Goal: Task Accomplishment & Management: Complete application form

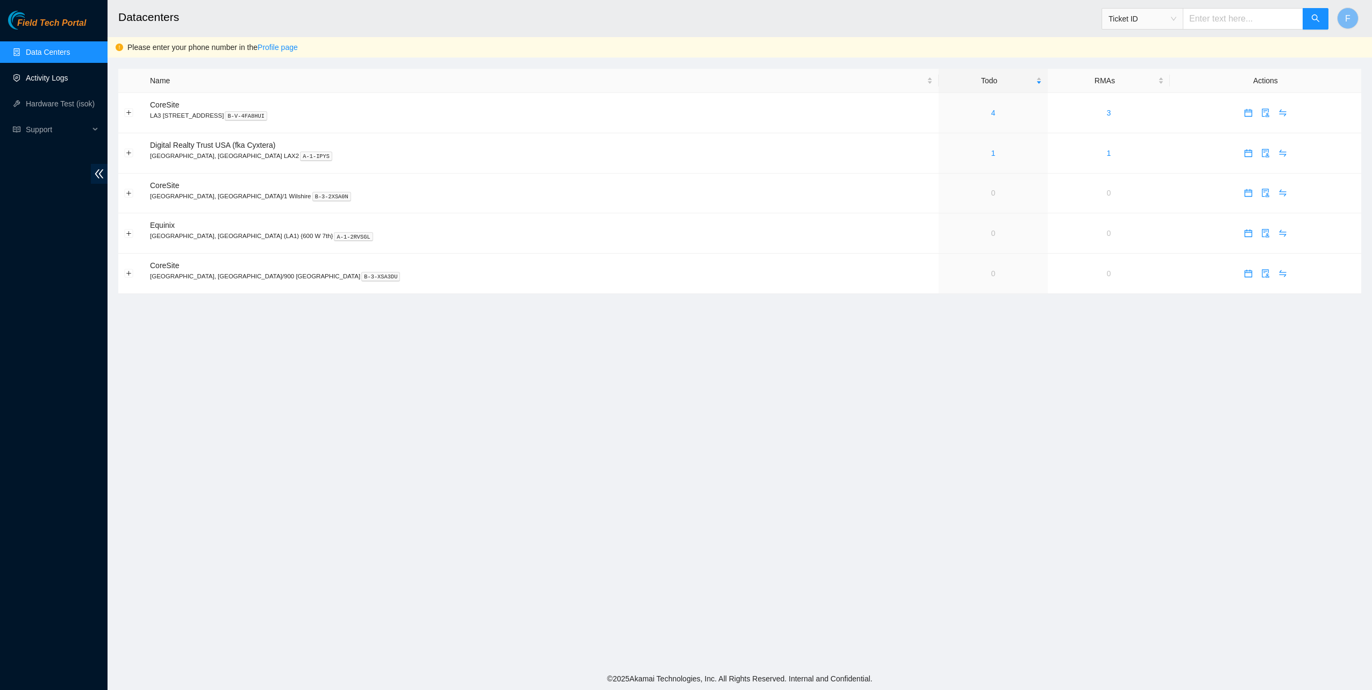
click at [43, 78] on link "Activity Logs" at bounding box center [47, 78] width 42 height 9
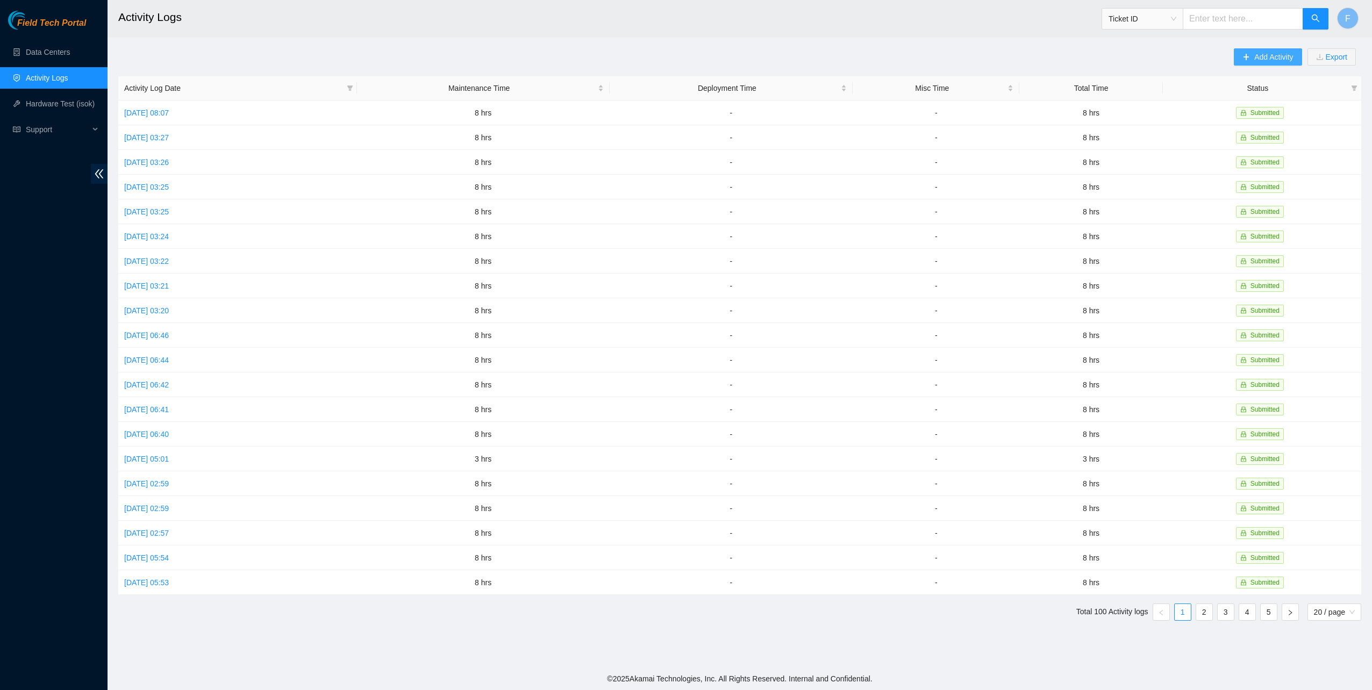
click at [1270, 59] on span "Add Activity" at bounding box center [1273, 57] width 39 height 12
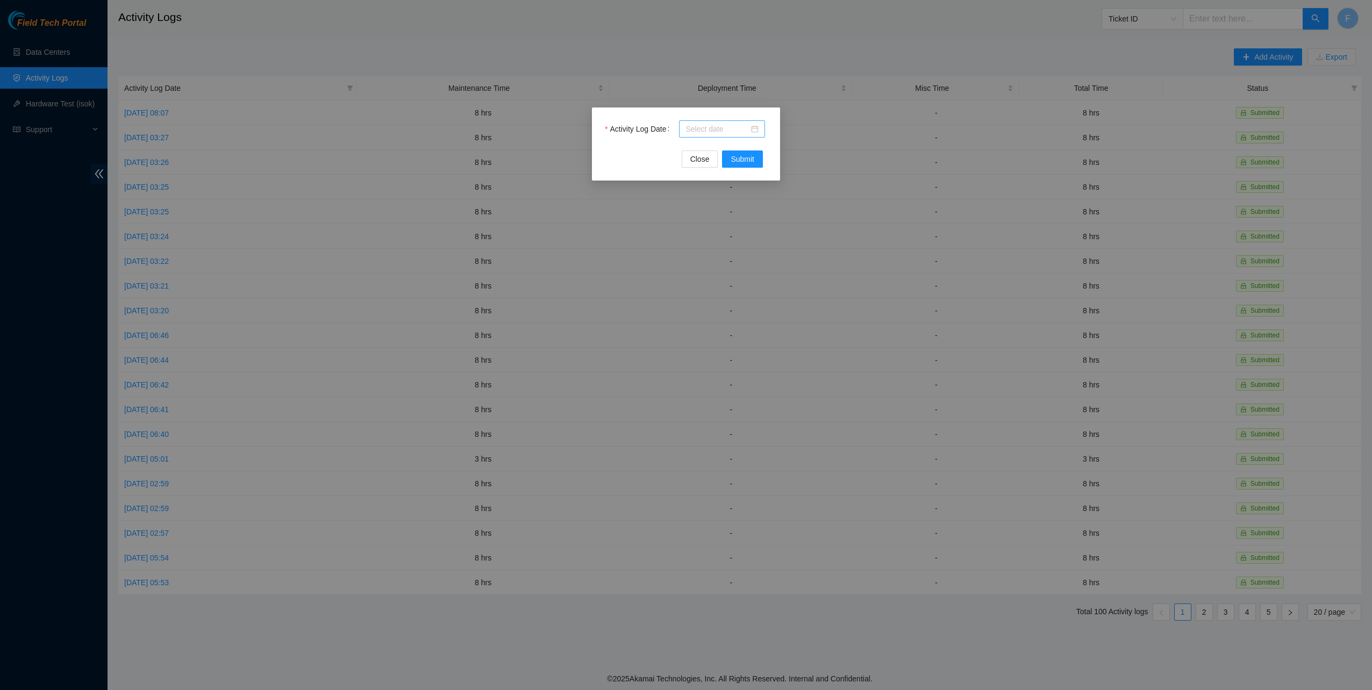
click at [750, 133] on div at bounding box center [722, 129] width 73 height 12
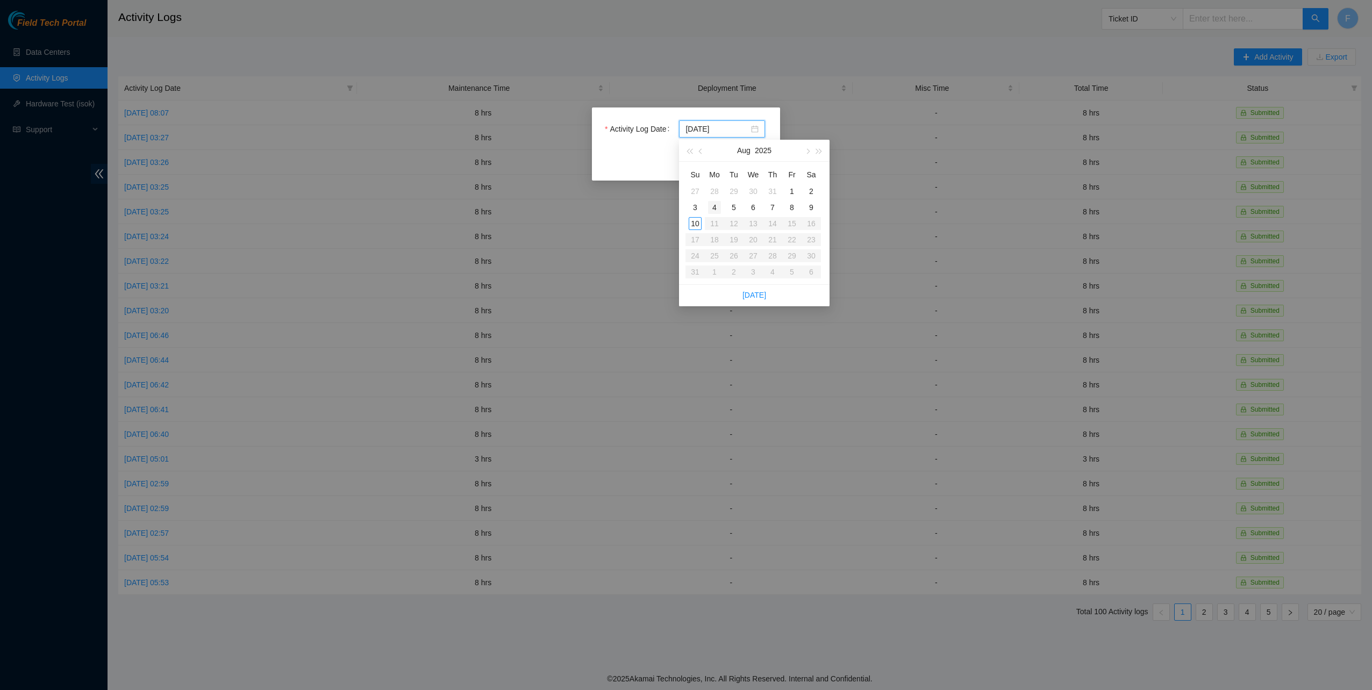
type input "[DATE]"
click at [716, 205] on div "4" at bounding box center [714, 207] width 13 height 13
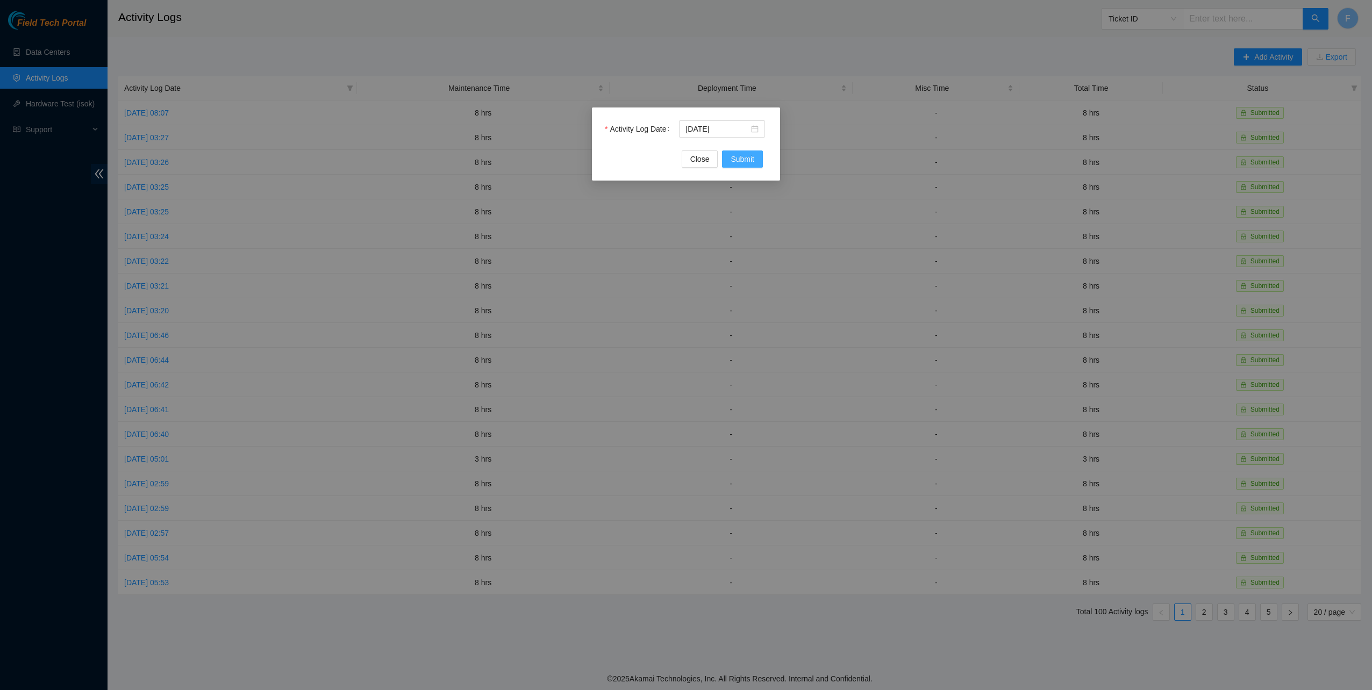
click at [741, 153] on span "Submit" at bounding box center [743, 159] width 24 height 12
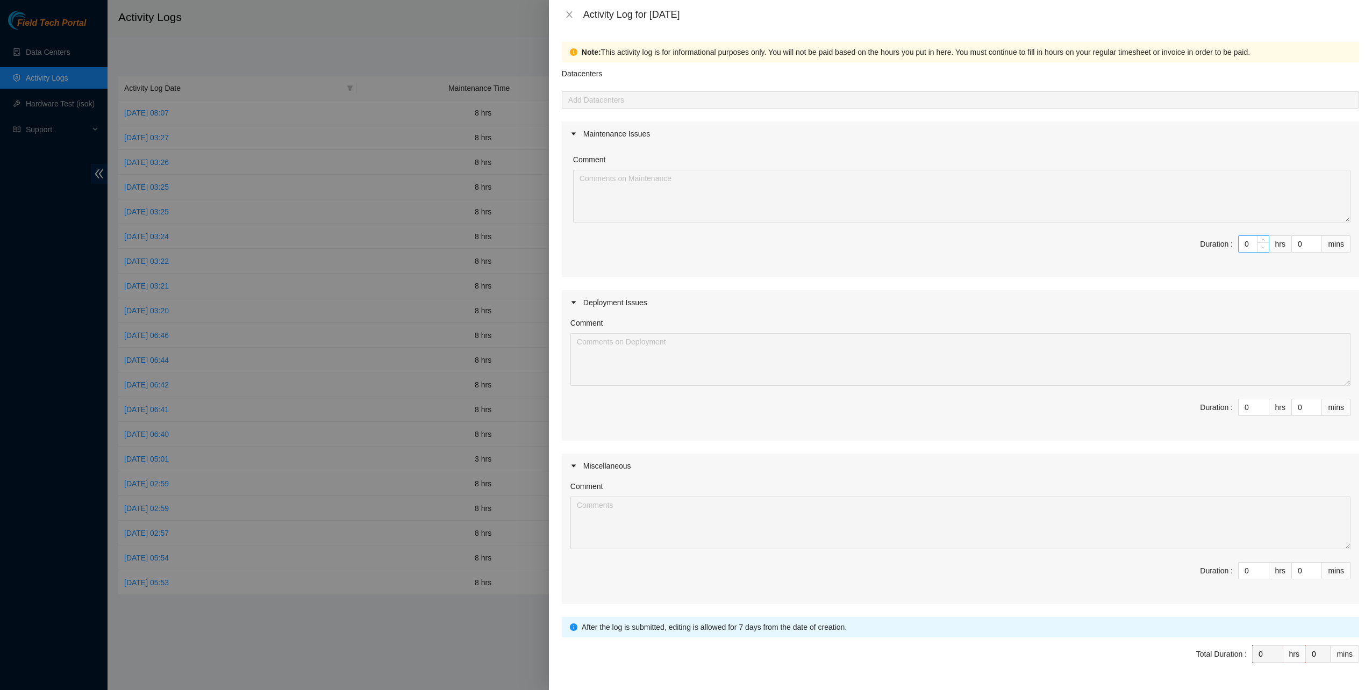
click at [1261, 246] on icon "down" at bounding box center [1263, 248] width 4 height 4
click at [1257, 243] on span "Decrease Value" at bounding box center [1263, 247] width 12 height 10
type input "1"
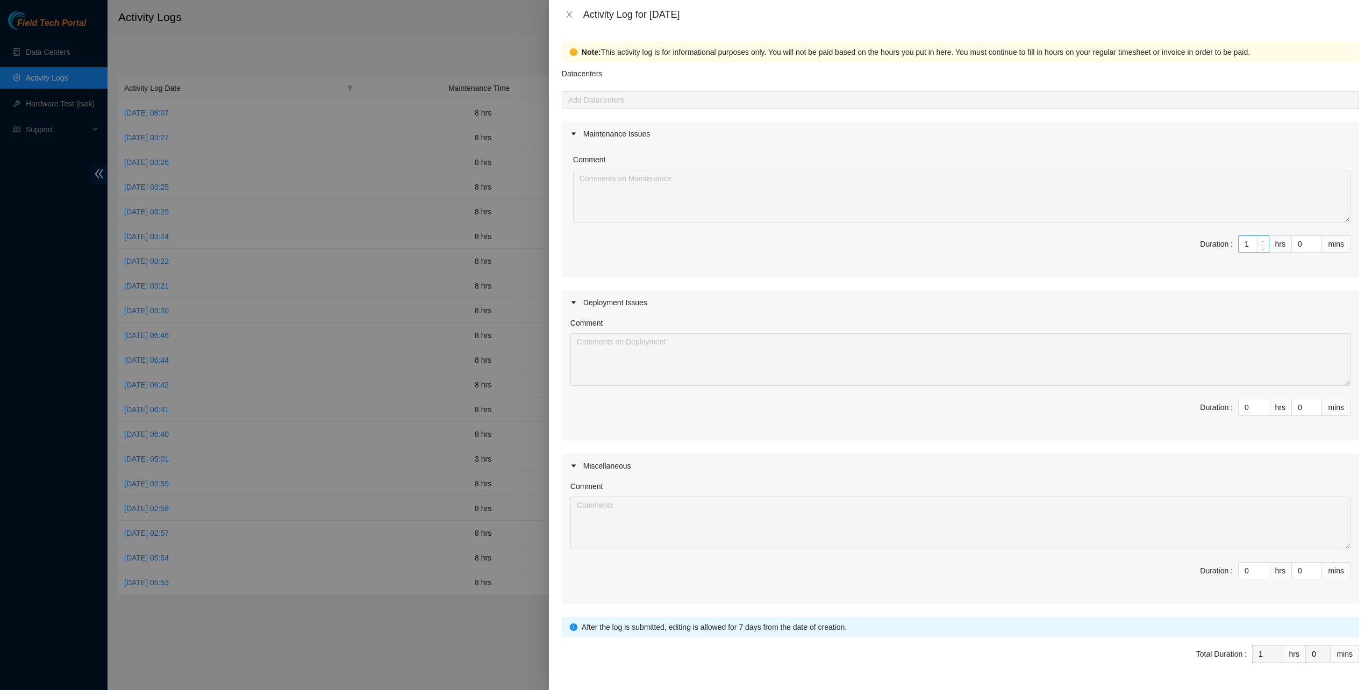
click at [1261, 241] on icon "up" at bounding box center [1263, 242] width 4 height 4
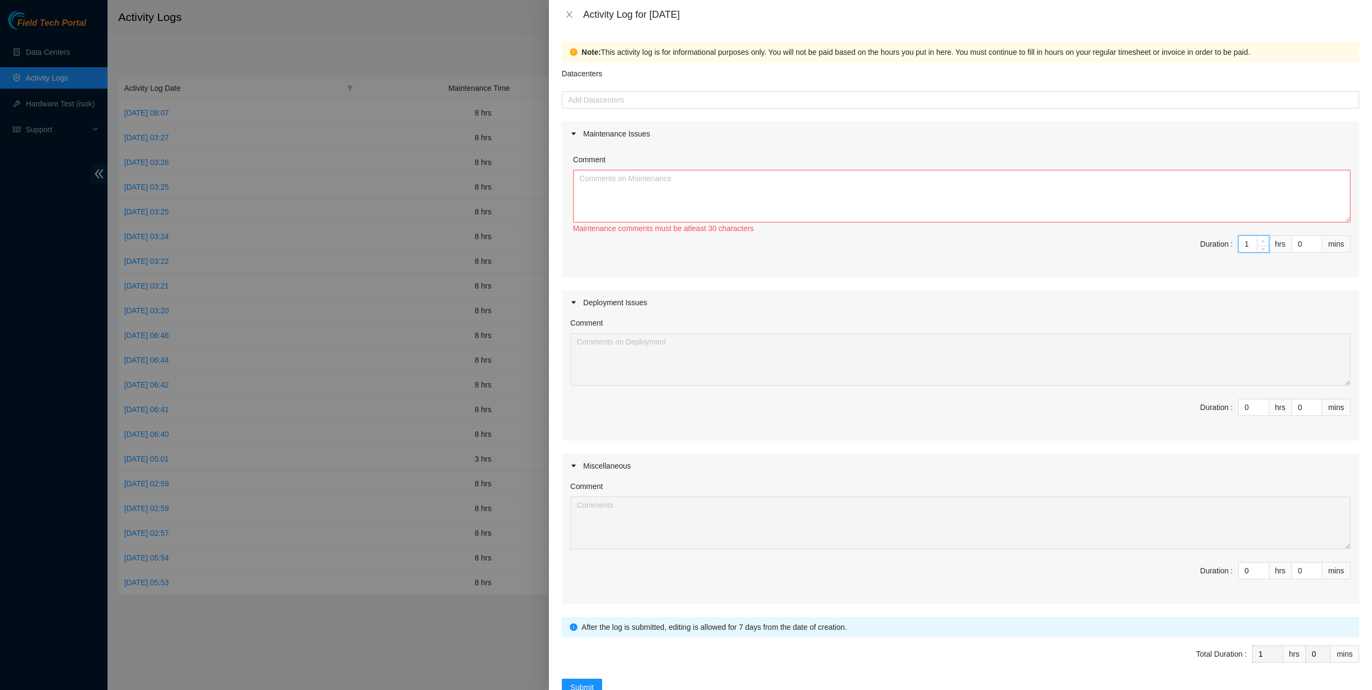
type input "2"
click at [1261, 240] on icon "up" at bounding box center [1263, 242] width 4 height 4
type input "3"
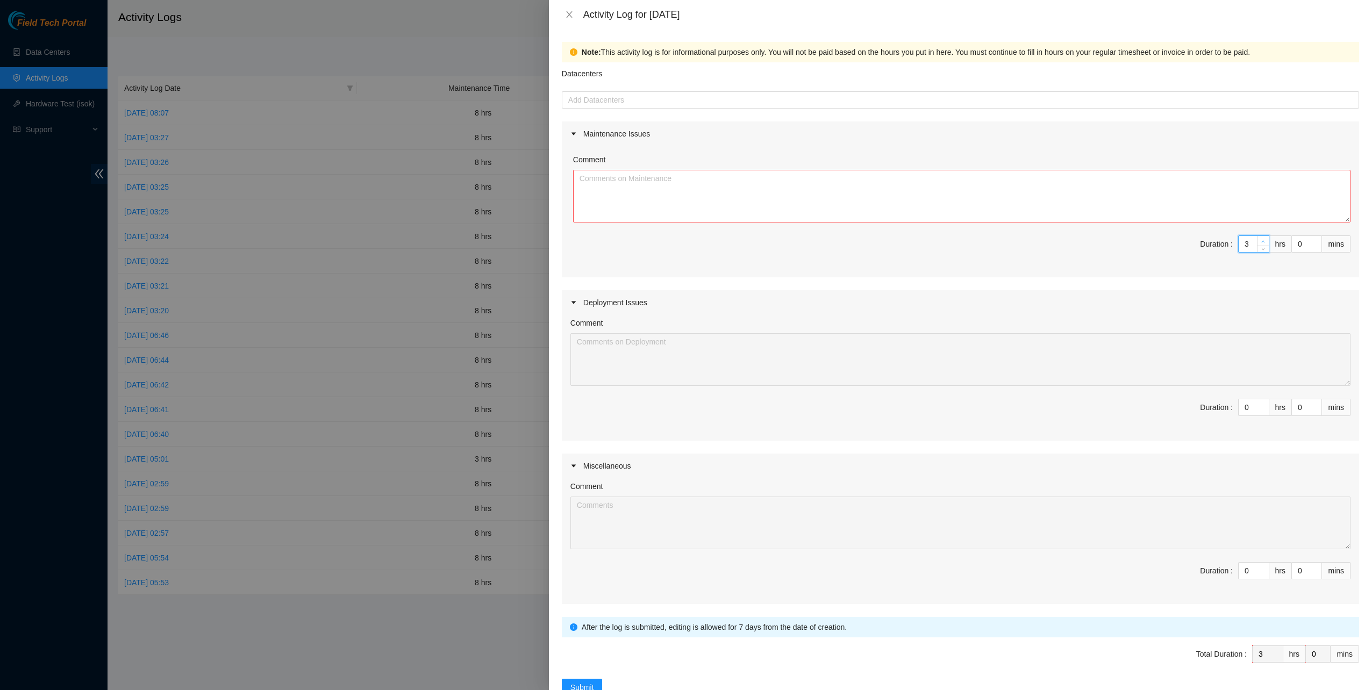
click at [1260, 239] on span "up" at bounding box center [1263, 241] width 6 height 6
type input "4"
click at [1260, 239] on span "up" at bounding box center [1263, 241] width 6 height 6
type input "5"
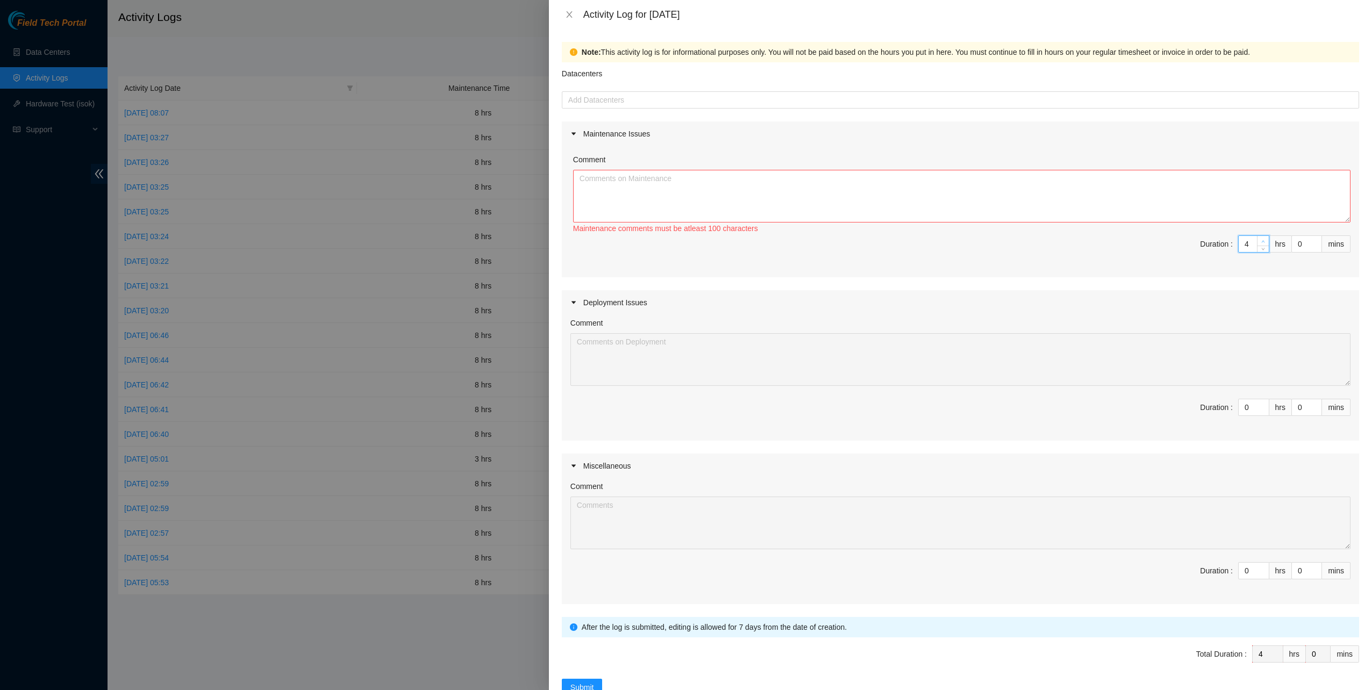
type input "5"
click at [1260, 240] on span "up" at bounding box center [1263, 241] width 6 height 6
type input "6"
click at [1261, 240] on icon "up" at bounding box center [1263, 242] width 4 height 4
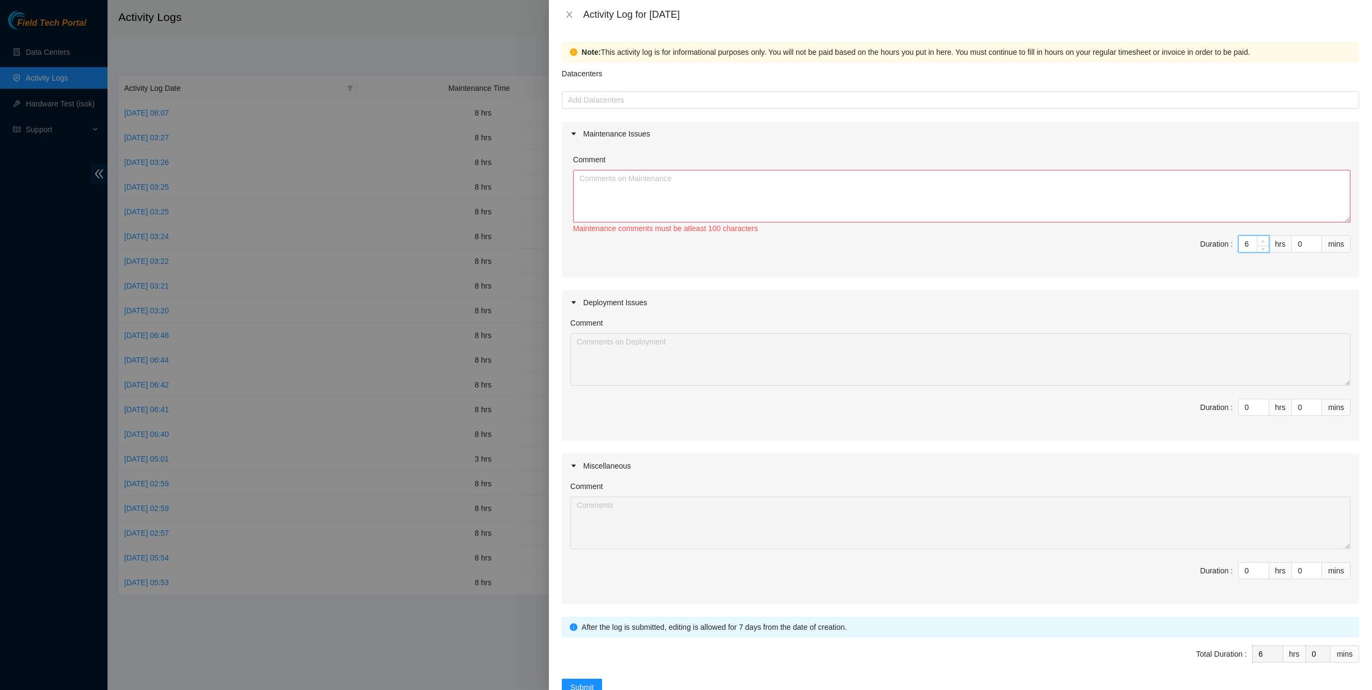
type input "7"
click at [1261, 240] on icon "up" at bounding box center [1263, 242] width 4 height 4
type input "8"
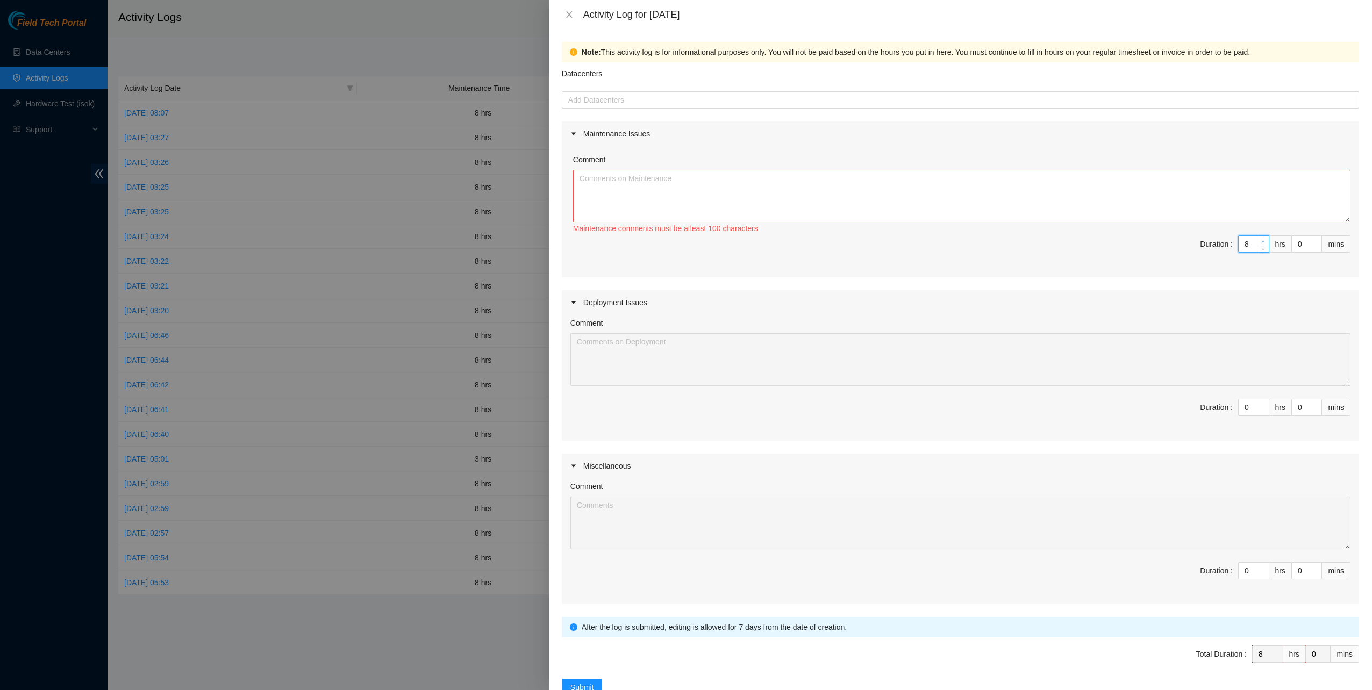
click at [1261, 240] on icon "up" at bounding box center [1263, 242] width 4 height 4
type input "9"
click at [1261, 240] on icon "up" at bounding box center [1263, 242] width 4 height 4
click at [1256, 253] on span "Duration : 9 hrs 0 mins" at bounding box center [960, 251] width 780 height 30
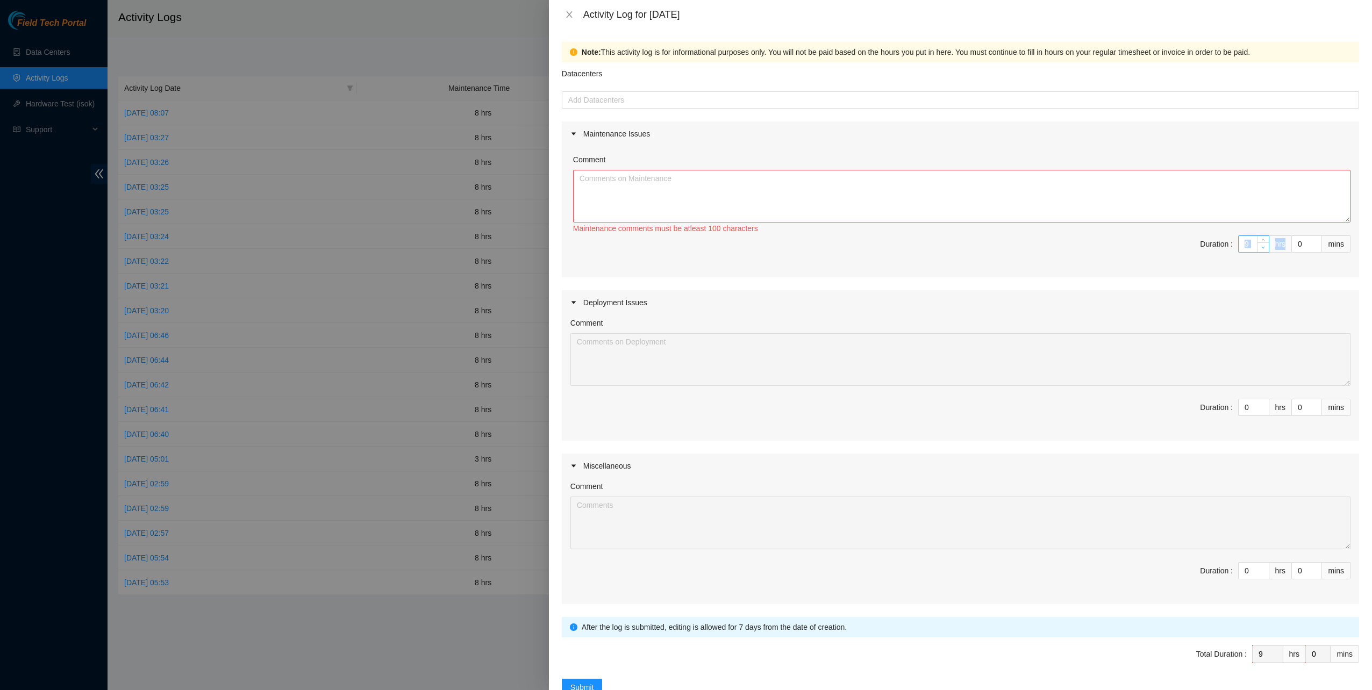
type input "8"
drag, startPoint x: 1256, startPoint y: 253, endPoint x: 1254, endPoint y: 245, distance: 7.8
click at [1260, 245] on span "down" at bounding box center [1263, 248] width 6 height 6
click at [861, 187] on textarea "Comment" at bounding box center [961, 196] width 777 height 53
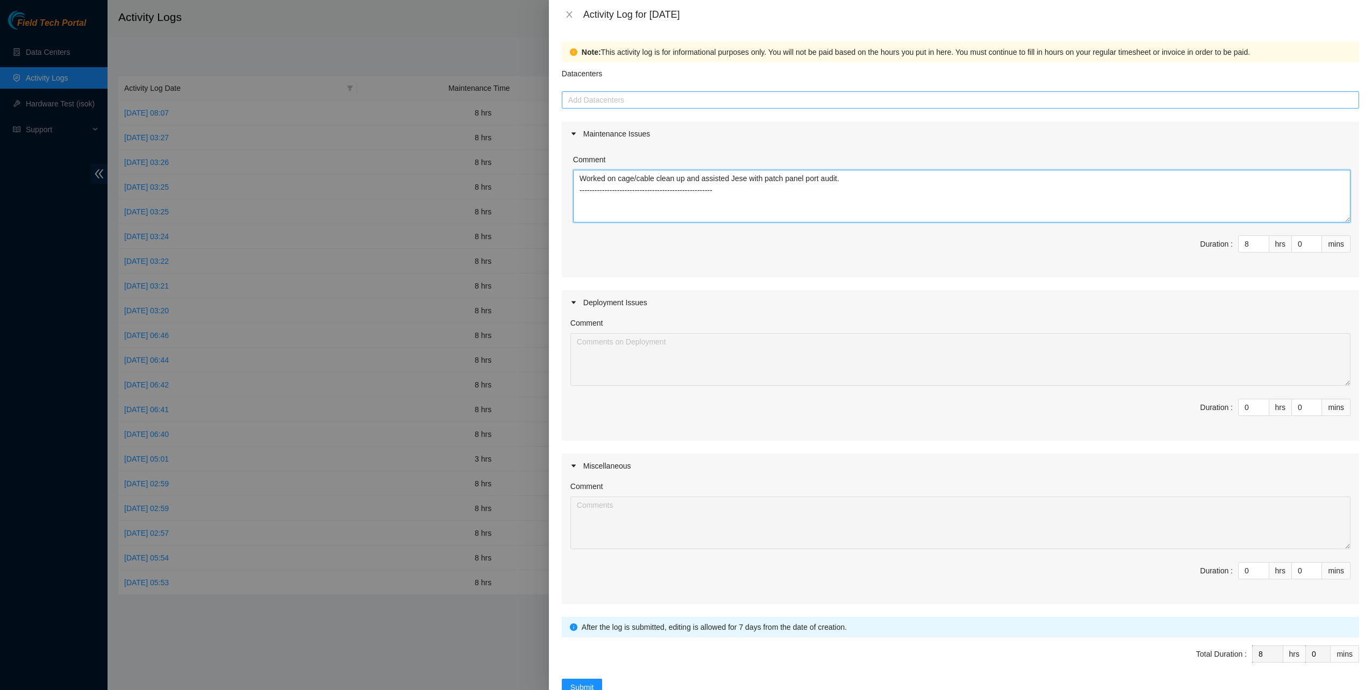
click at [761, 95] on div at bounding box center [961, 100] width 792 height 13
type textarea "Worked on cage/cable clean up and assisted Jese with patch panel port audit. --…"
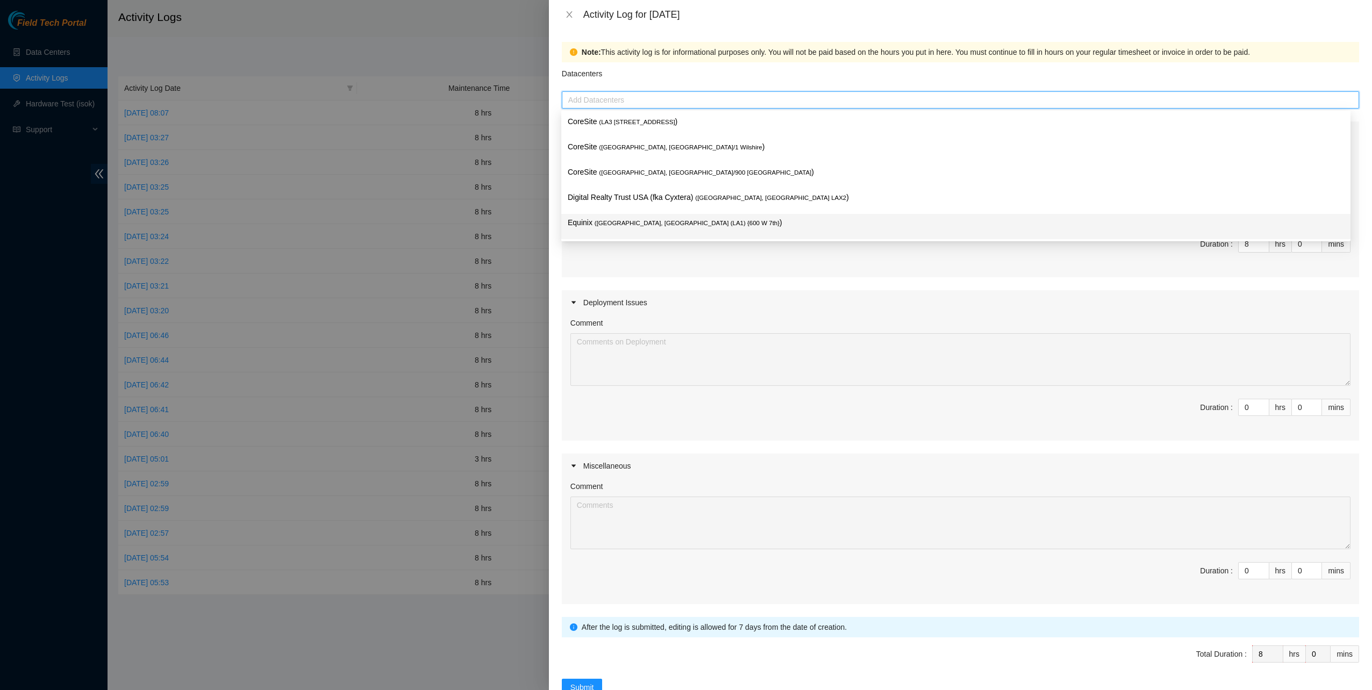
click at [677, 223] on span "( [GEOGRAPHIC_DATA], [GEOGRAPHIC_DATA] (LA1) {600 W 7th}" at bounding box center [687, 223] width 185 height 6
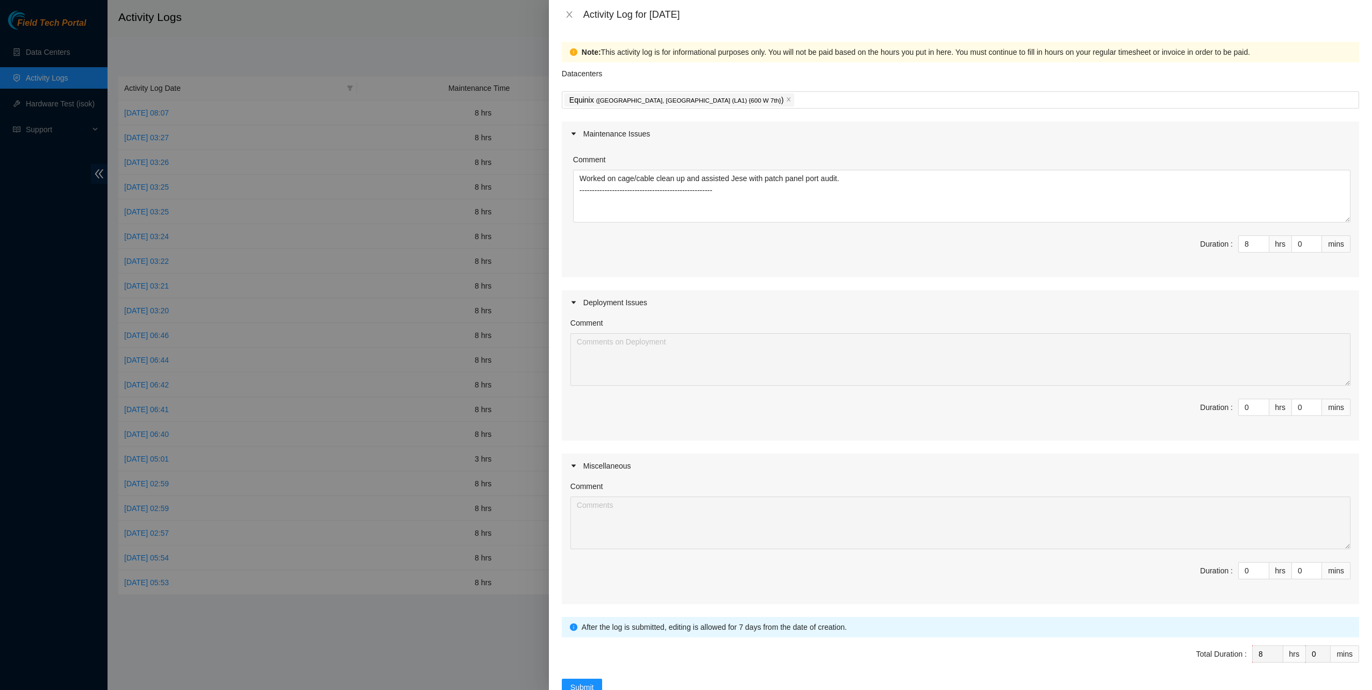
click at [675, 290] on div "Maintenance Issues Comment Worked on cage/cable clean up and assisted Jese with…" at bounding box center [960, 363] width 797 height 483
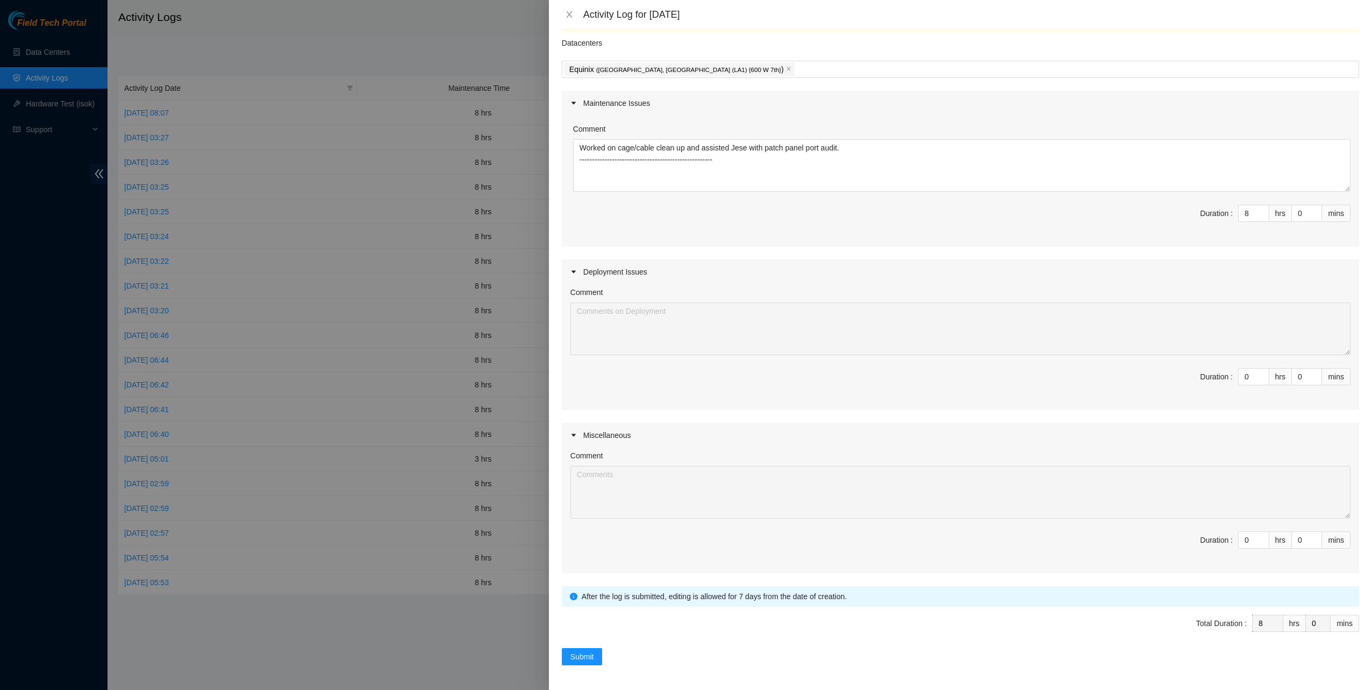
scroll to position [32, 0]
click at [584, 655] on span "Submit" at bounding box center [582, 656] width 24 height 12
